Goal: Find specific page/section: Find specific page/section

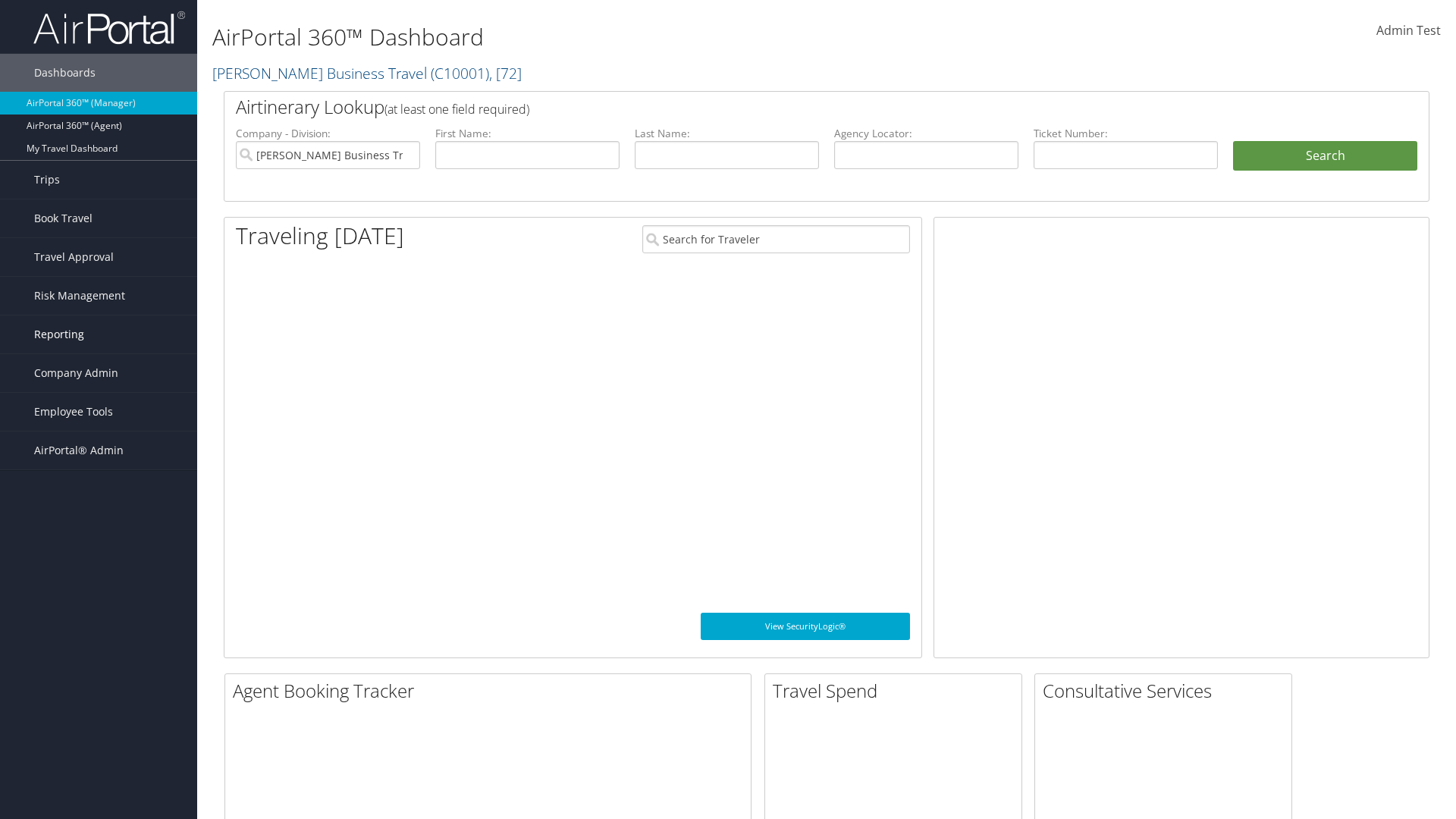
click at [99, 334] on link "Reporting" at bounding box center [98, 335] width 197 height 38
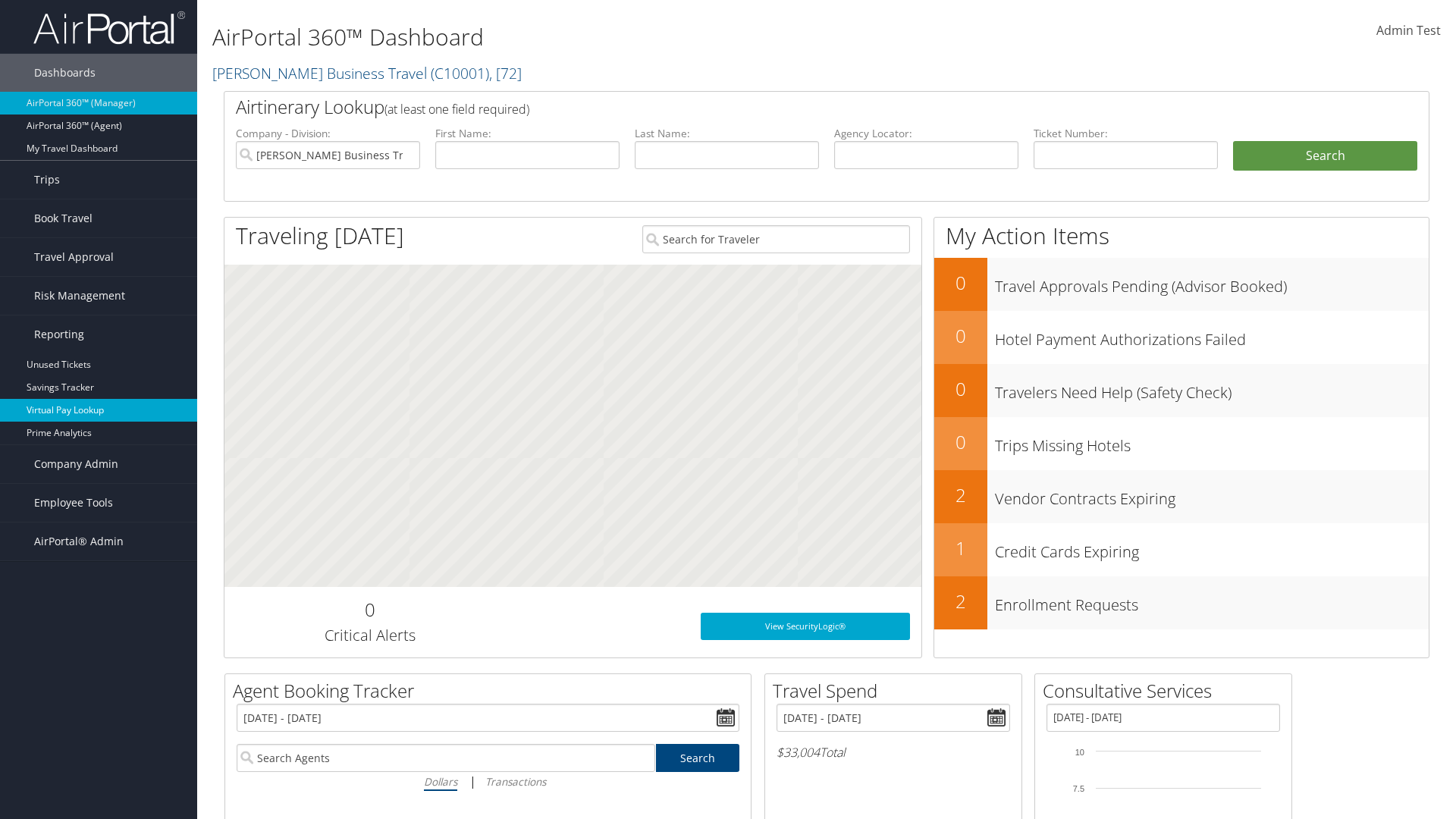
click at [99, 410] on link "Virtual Pay Lookup" at bounding box center [98, 410] width 197 height 23
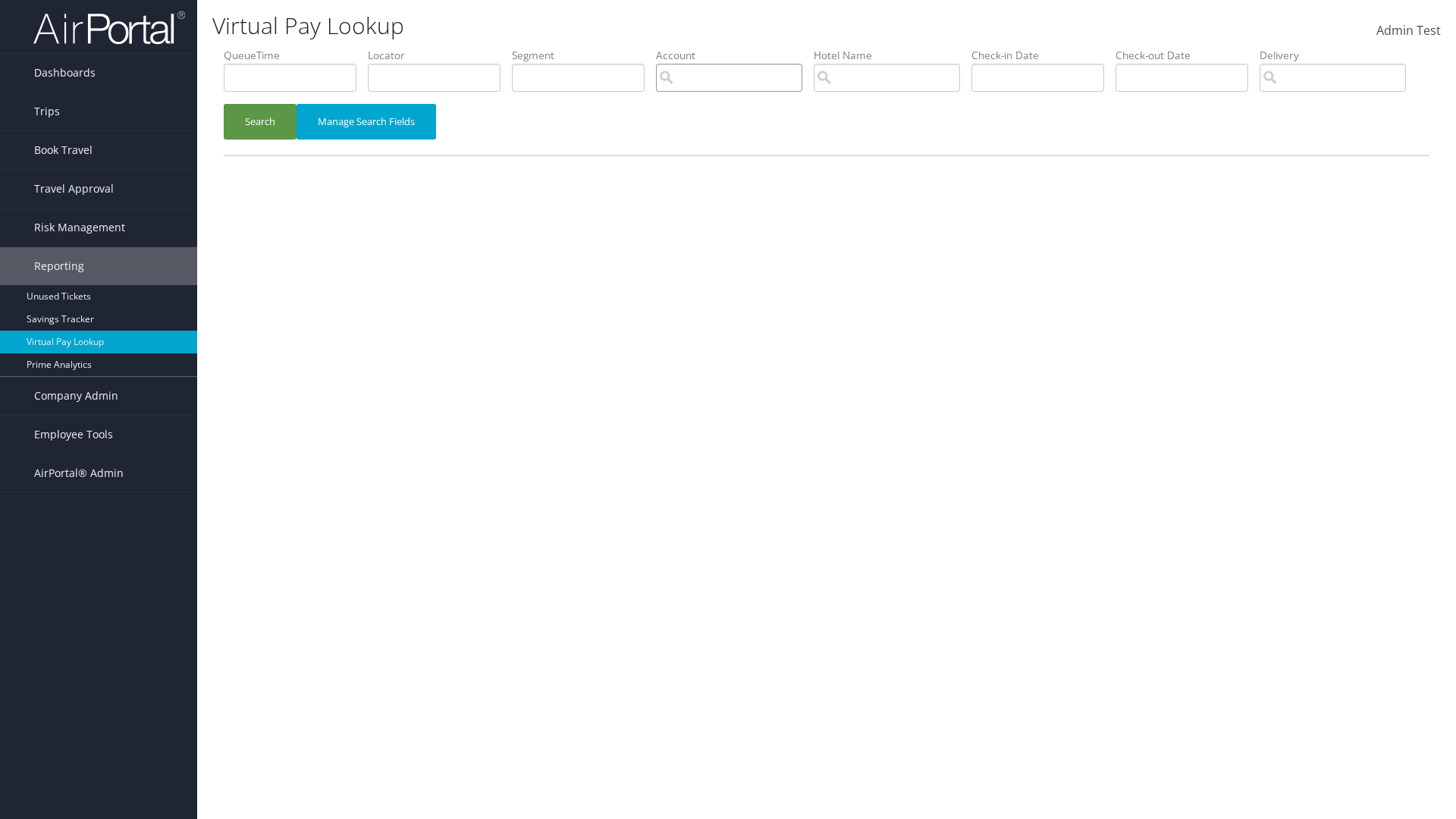
click at [729, 78] on input "search" at bounding box center [729, 77] width 146 height 28
type input "weatherby"
